Goal: Information Seeking & Learning: Learn about a topic

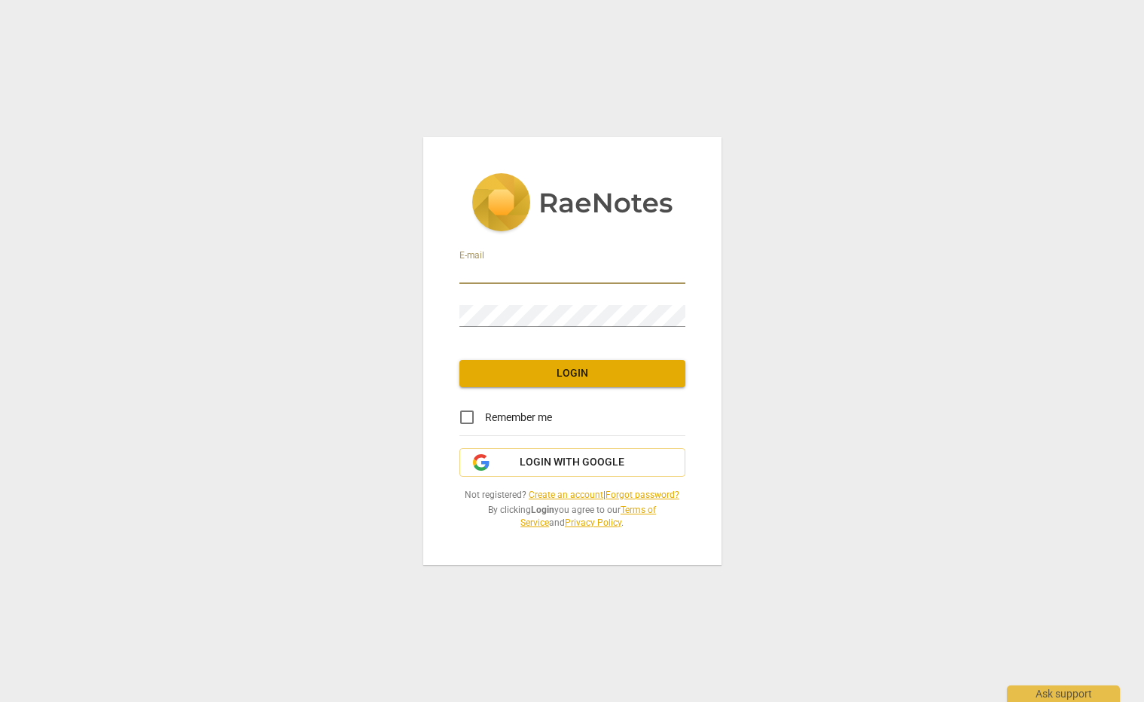
type input "[PERSON_NAME][EMAIL_ADDRESS][PERSON_NAME][DOMAIN_NAME]"
click at [573, 368] on span "Login" at bounding box center [573, 373] width 202 height 15
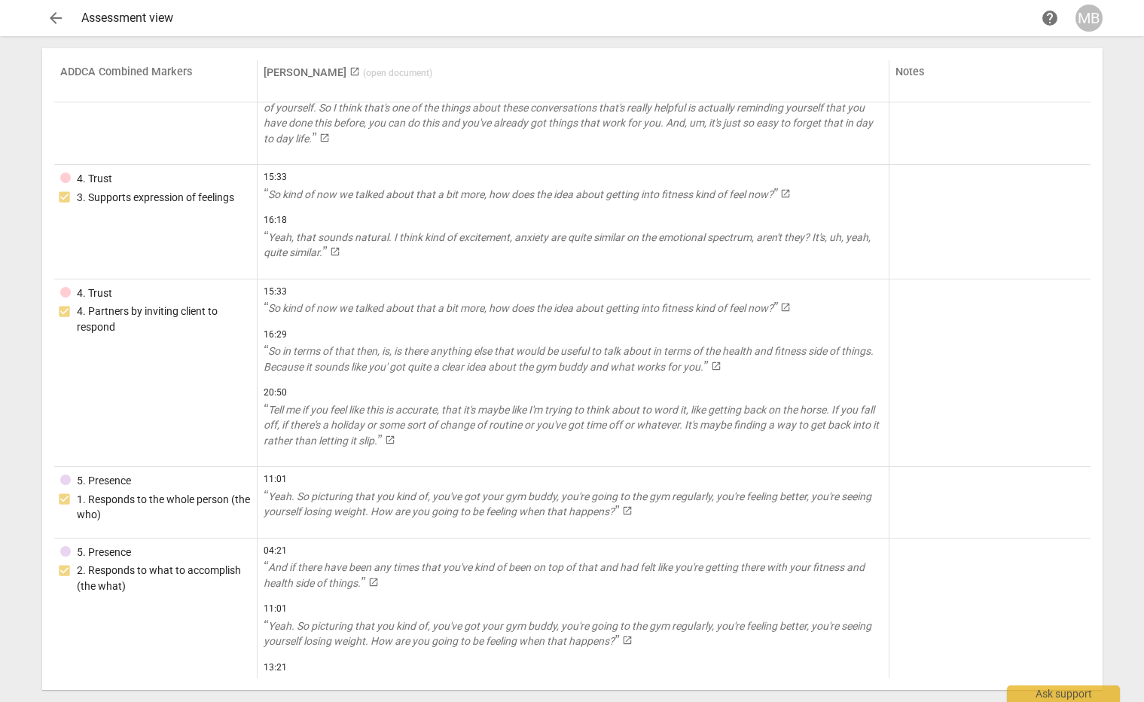
scroll to position [1434, 0]
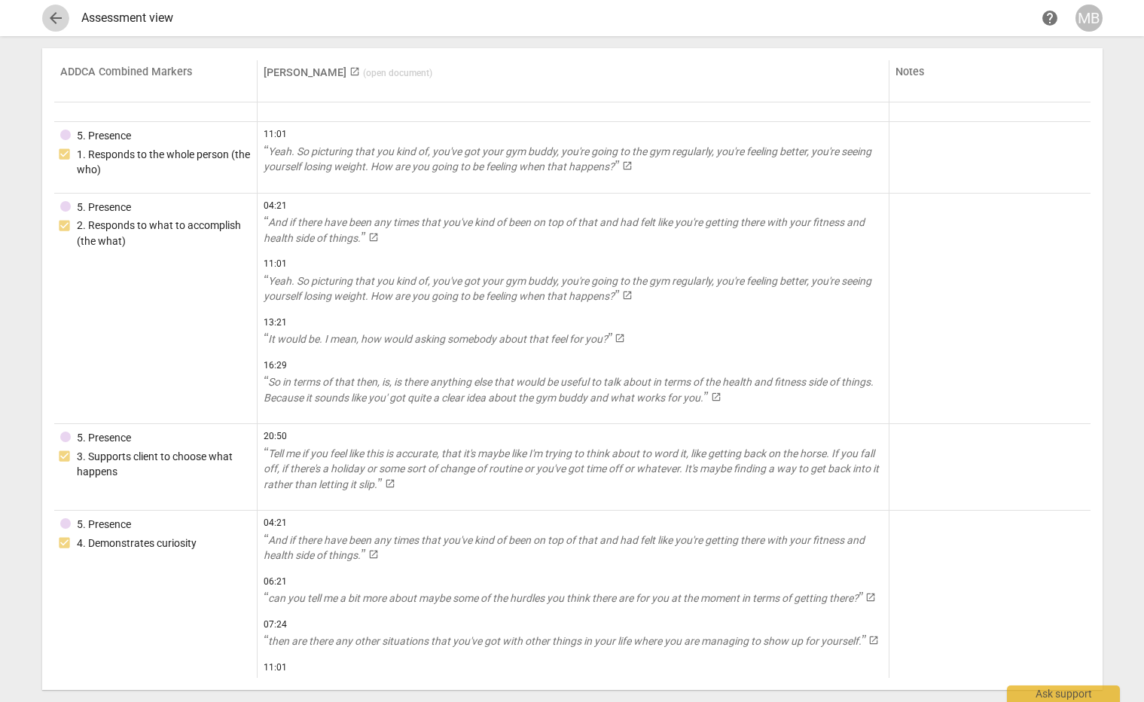
click at [58, 14] on span "arrow_back" at bounding box center [56, 18] width 18 height 18
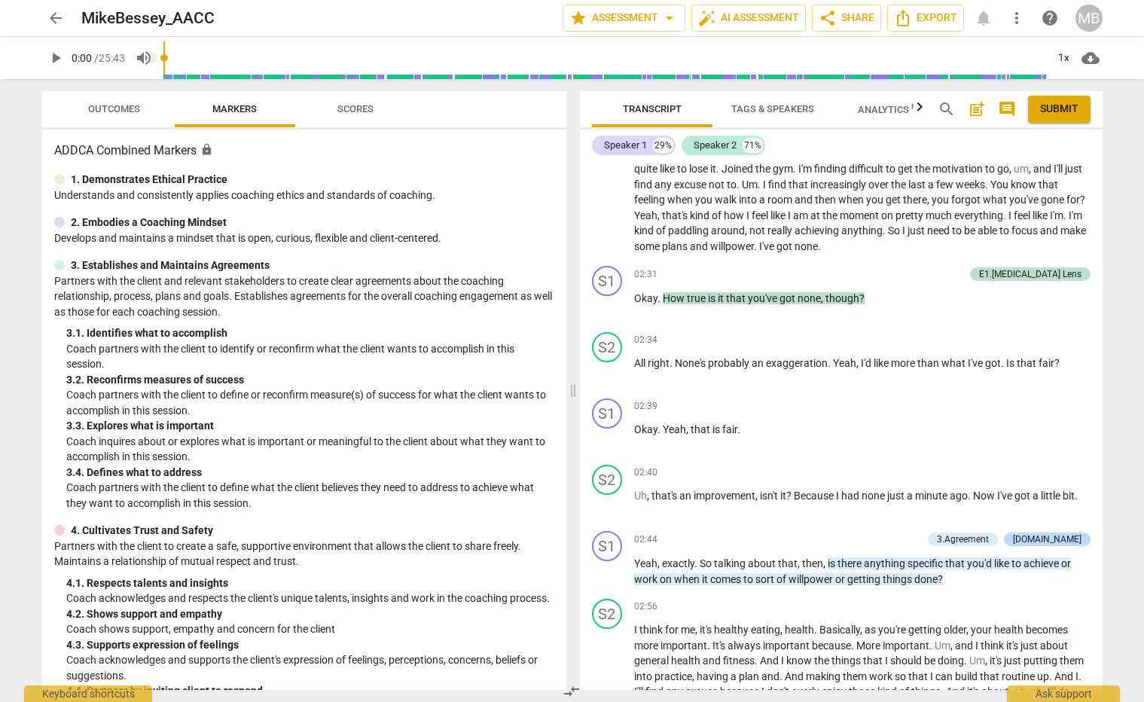
scroll to position [1166, 0]
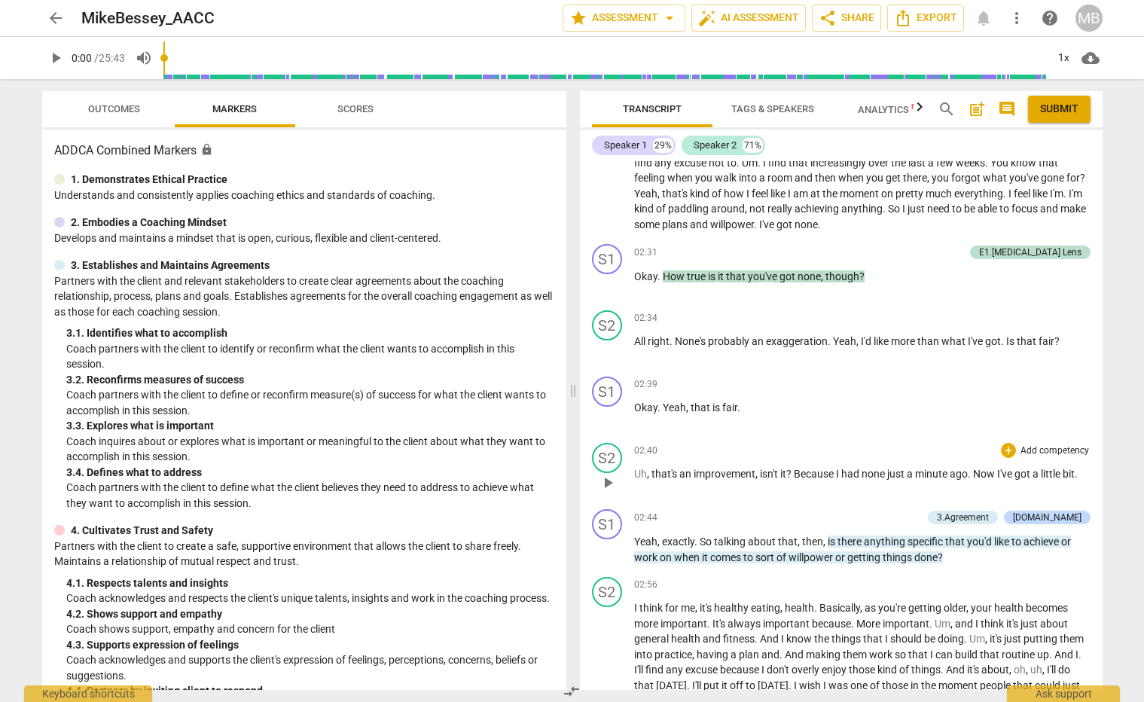
drag, startPoint x: 1097, startPoint y: 229, endPoint x: 1075, endPoint y: 471, distance: 242.8
click at [1075, 471] on div "format_bold format_list_bulleted [PERSON_NAME] delete RESULTS: [PERSON_NAME], I…" at bounding box center [841, 425] width 523 height 529
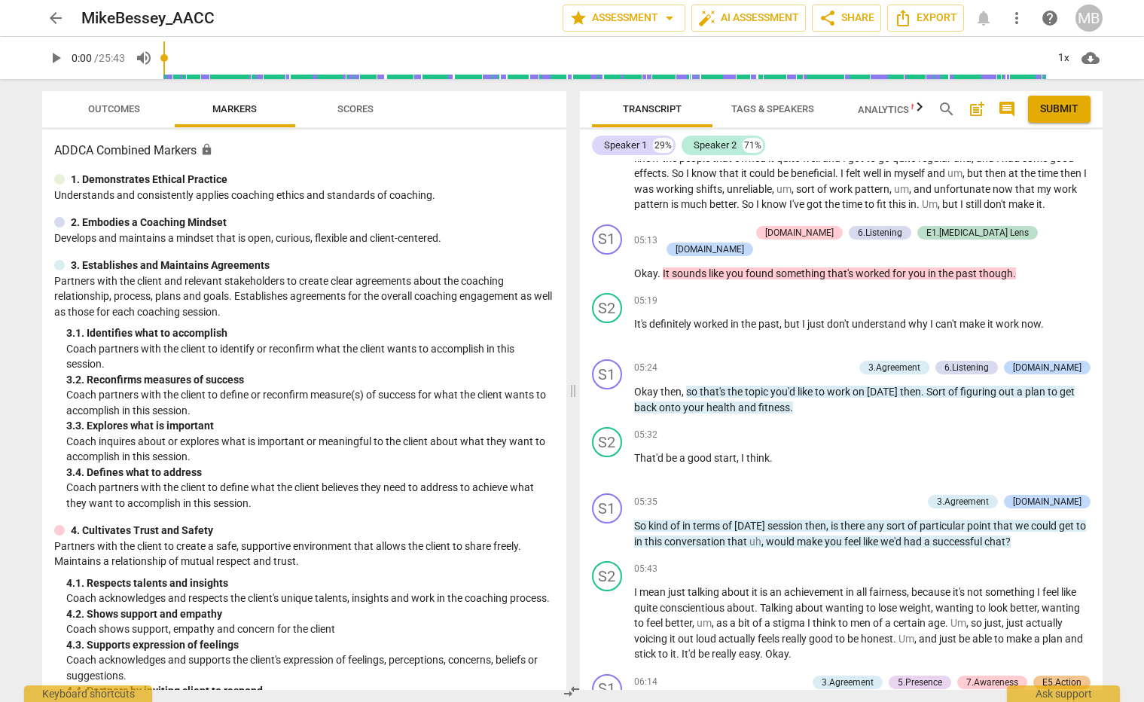
scroll to position [1990, 0]
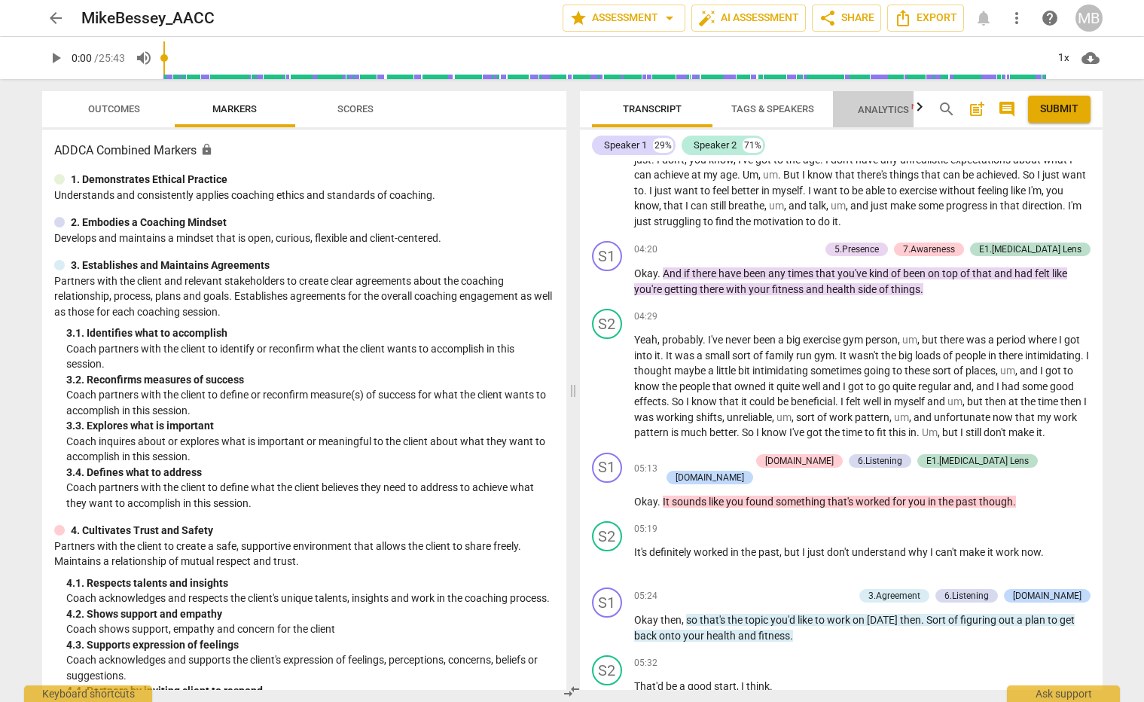
click at [896, 109] on span "Analytics New" at bounding box center [893, 109] width 70 height 11
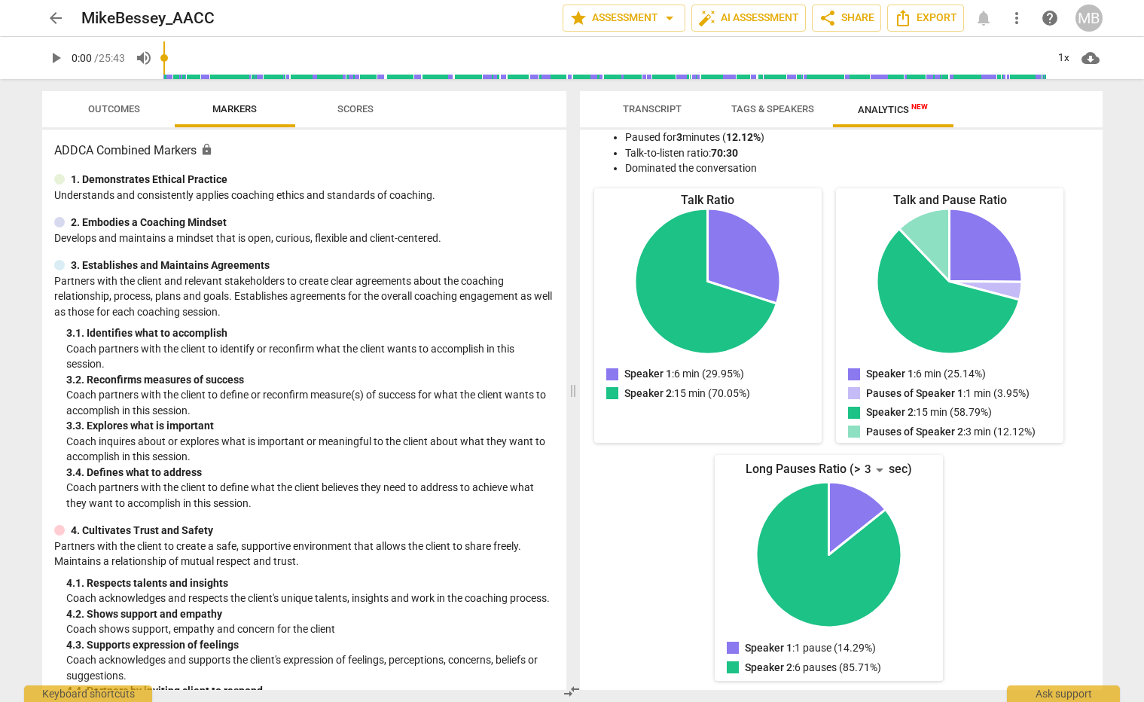
scroll to position [0, 0]
click at [344, 101] on span "Scores" at bounding box center [355, 109] width 72 height 20
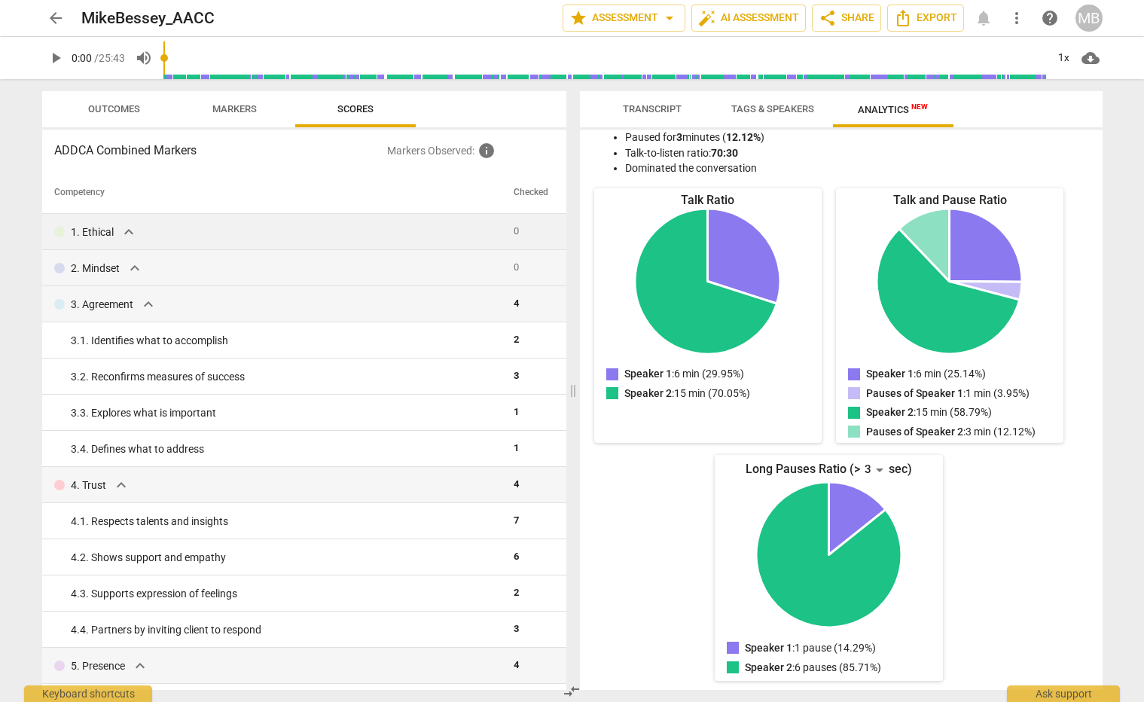
click at [125, 234] on span "expand_more" at bounding box center [129, 232] width 18 height 18
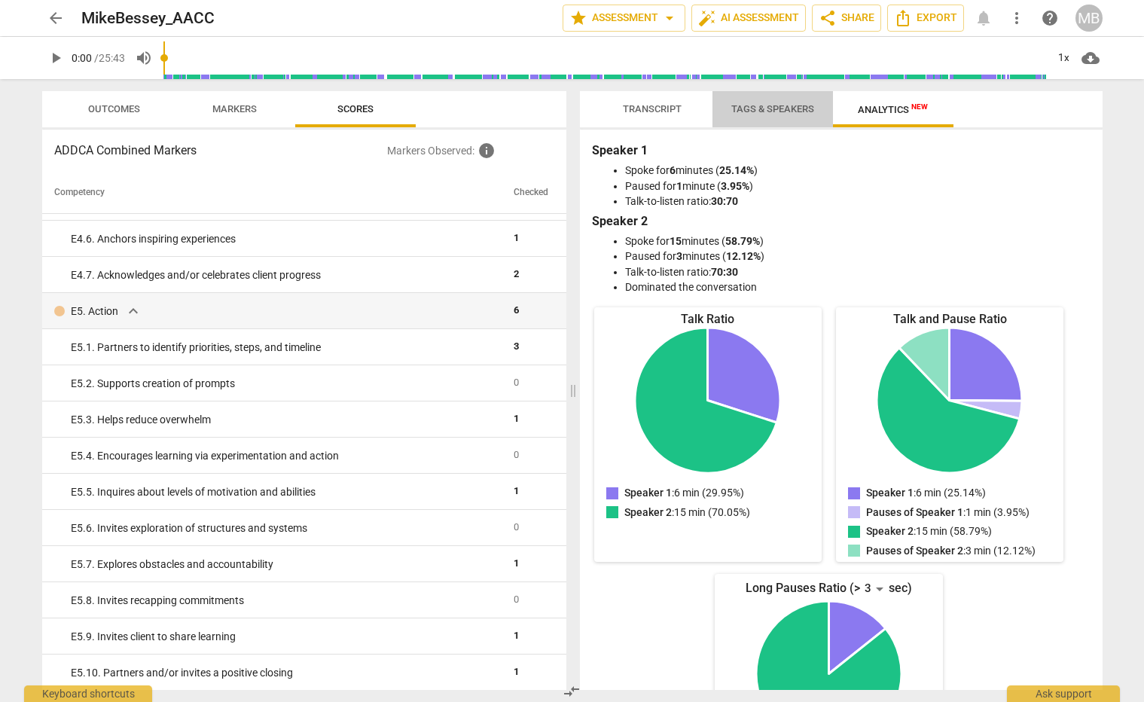
click at [745, 100] on span "Tags & Speakers" at bounding box center [772, 109] width 119 height 20
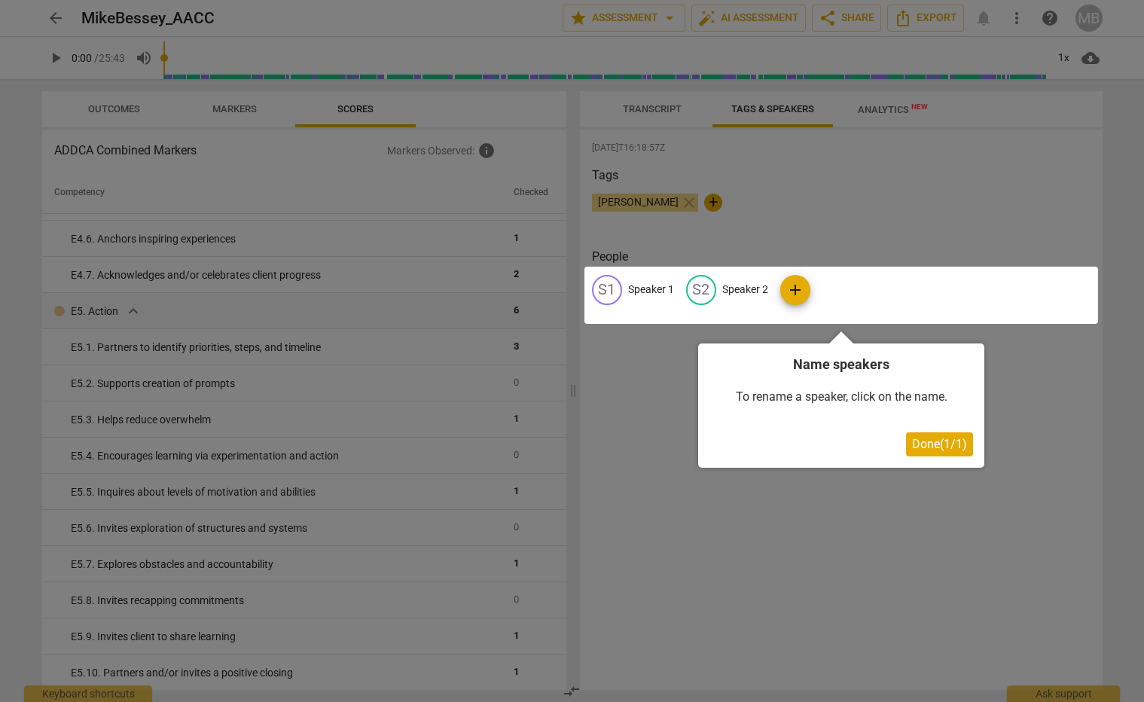
click at [665, 102] on div at bounding box center [572, 351] width 1144 height 702
click at [668, 111] on div at bounding box center [572, 351] width 1144 height 702
click at [955, 450] on span "Done ( 1 / 1 )" at bounding box center [939, 444] width 55 height 14
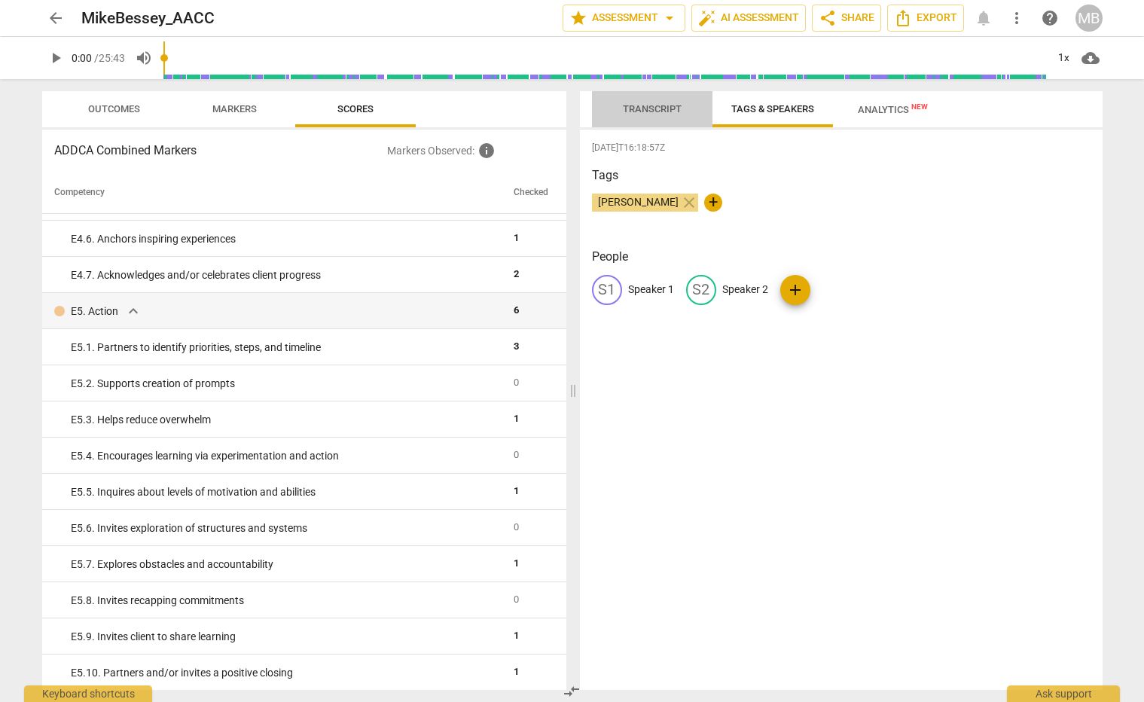
click at [627, 111] on span "Transcript" at bounding box center [652, 108] width 59 height 11
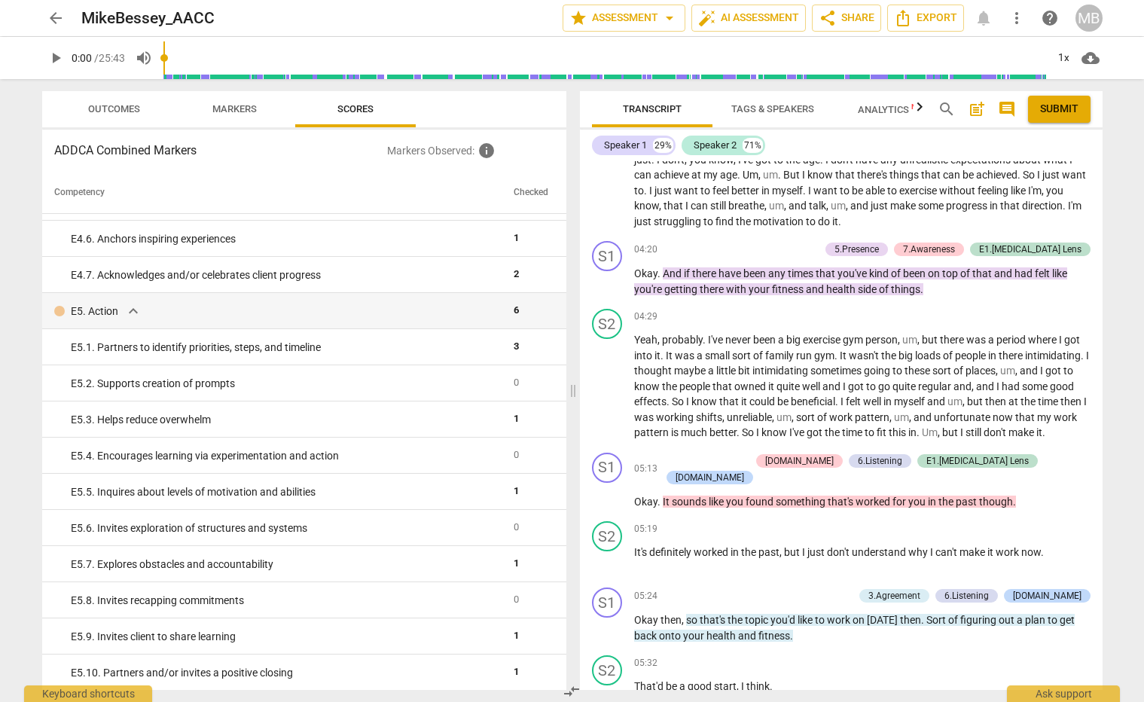
click at [1010, 108] on span "comment" at bounding box center [1007, 109] width 18 height 18
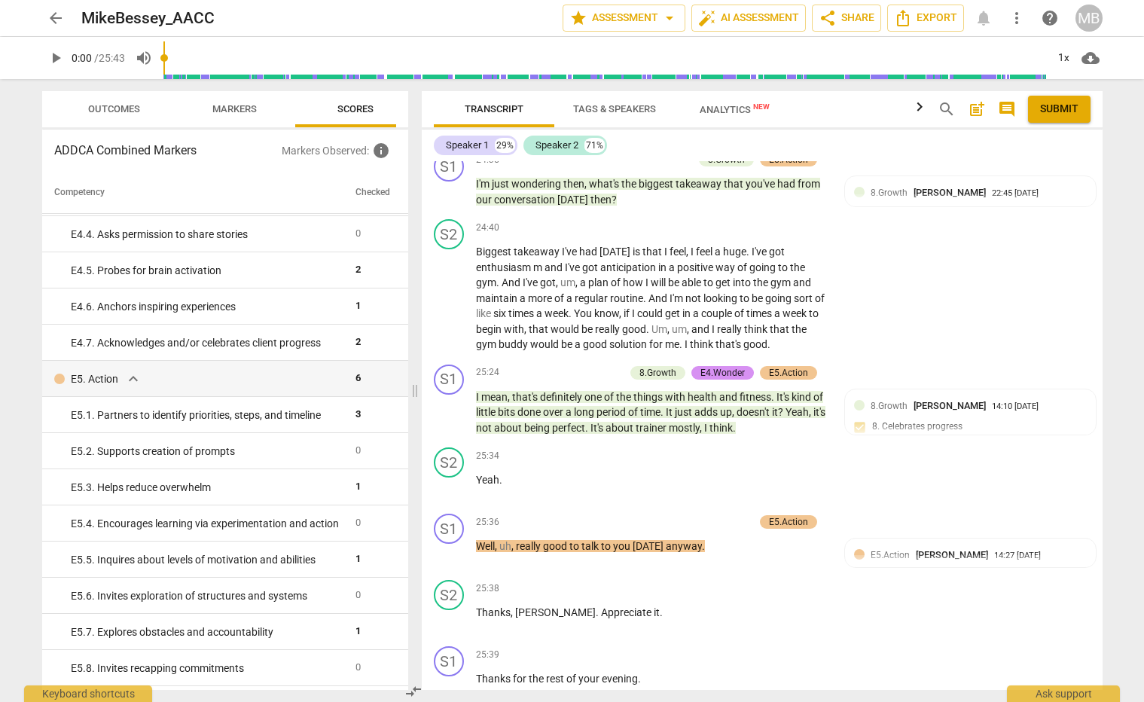
scroll to position [10749, 0]
click at [212, 108] on span "Markers" at bounding box center [234, 108] width 44 height 11
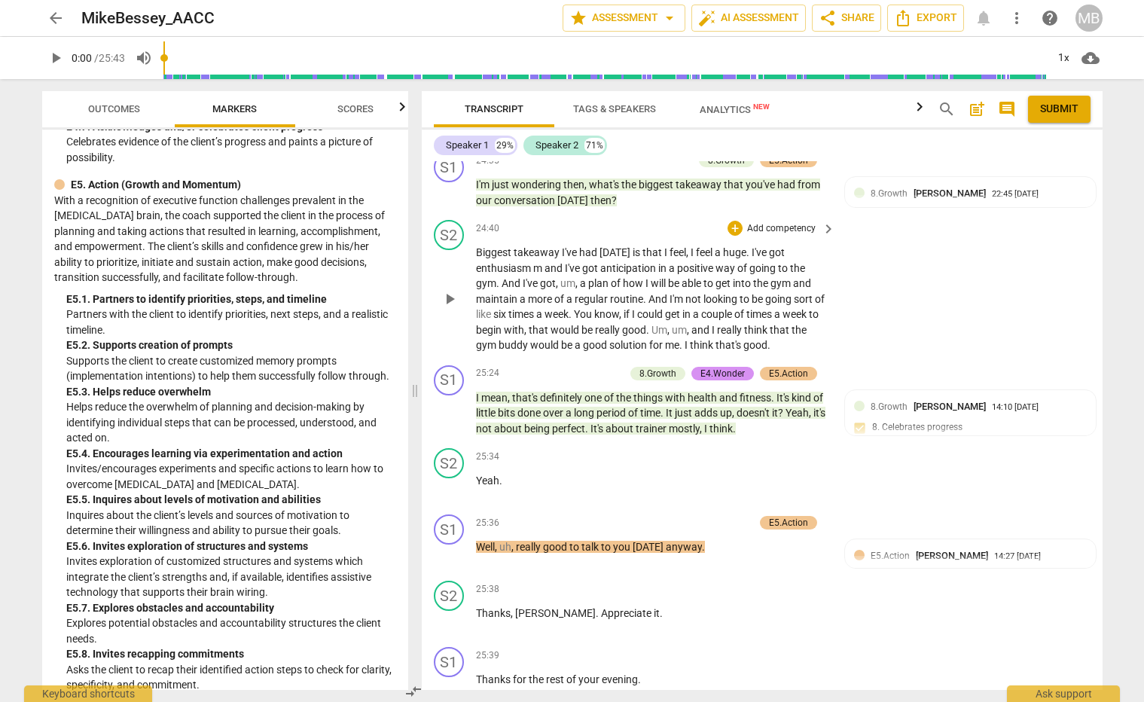
scroll to position [0, 0]
click at [118, 111] on span "Outcomes" at bounding box center [114, 108] width 52 height 11
